Goal: Use online tool/utility

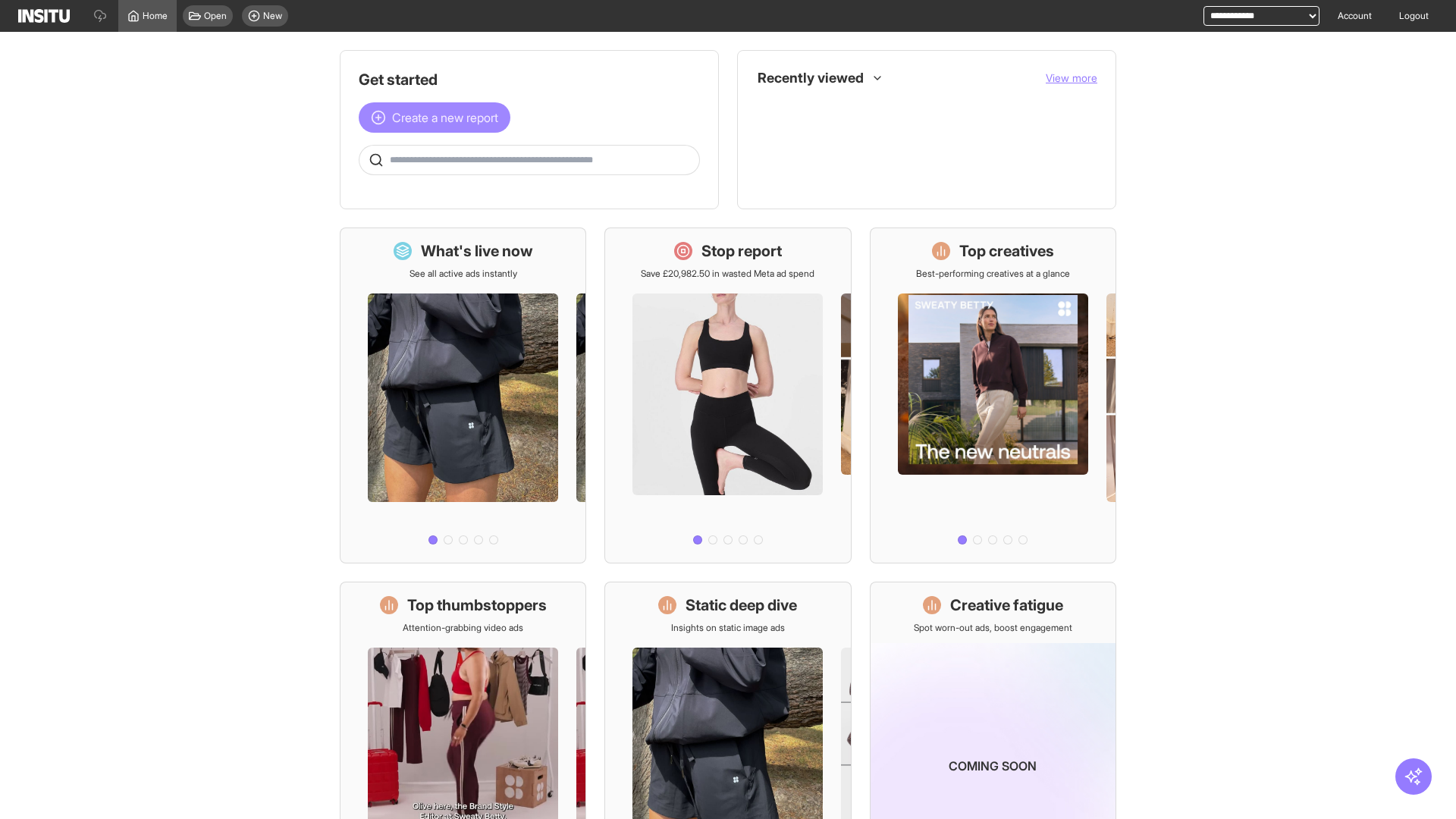
click at [438, 117] on span "Create a new report" at bounding box center [445, 117] width 106 height 18
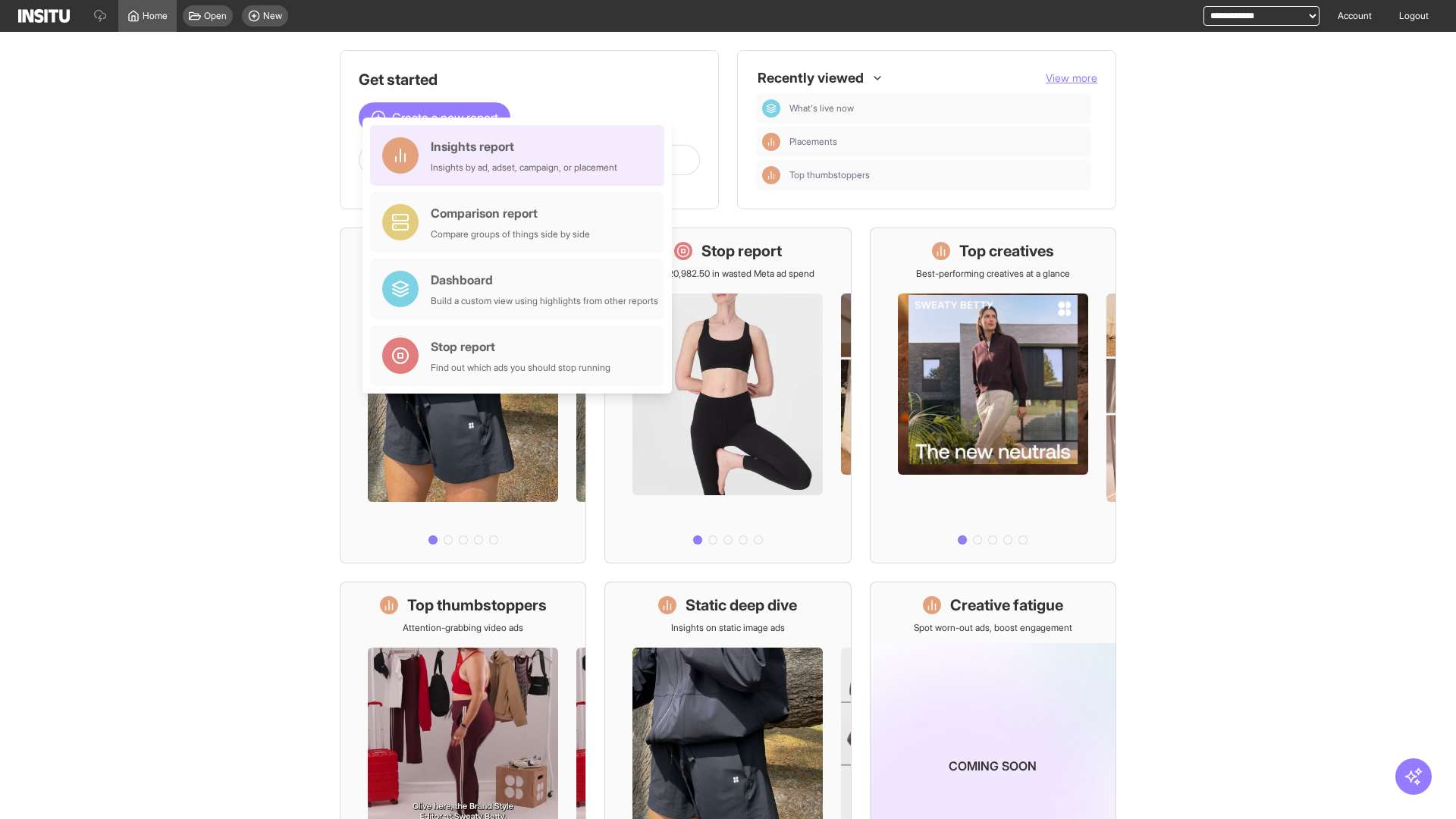
click at [521, 156] on div "Insights report Insights by ad, adset, campaign, or placement" at bounding box center [524, 156] width 187 height 37
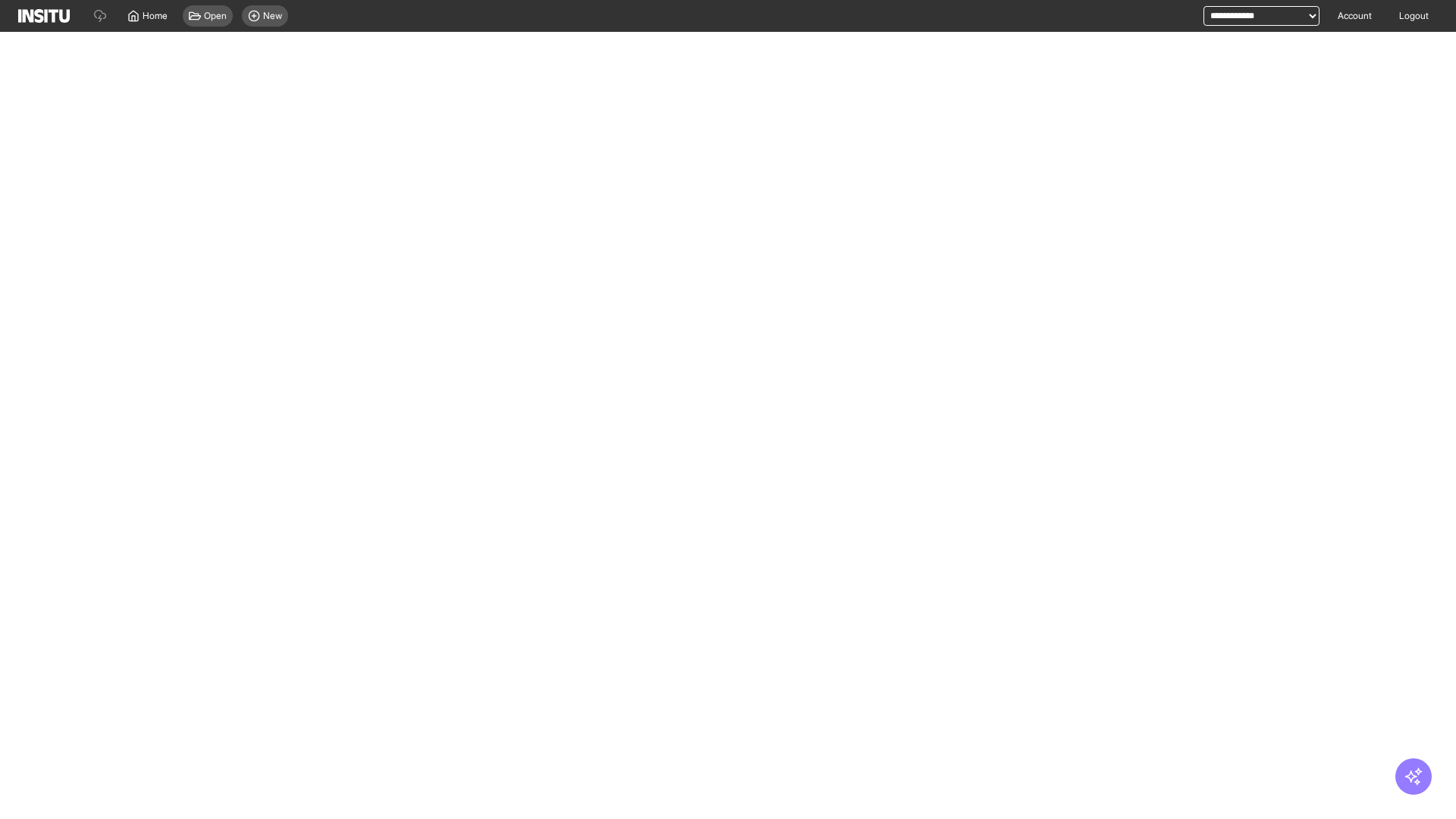
select select "**"
